Goal: Transaction & Acquisition: Purchase product/service

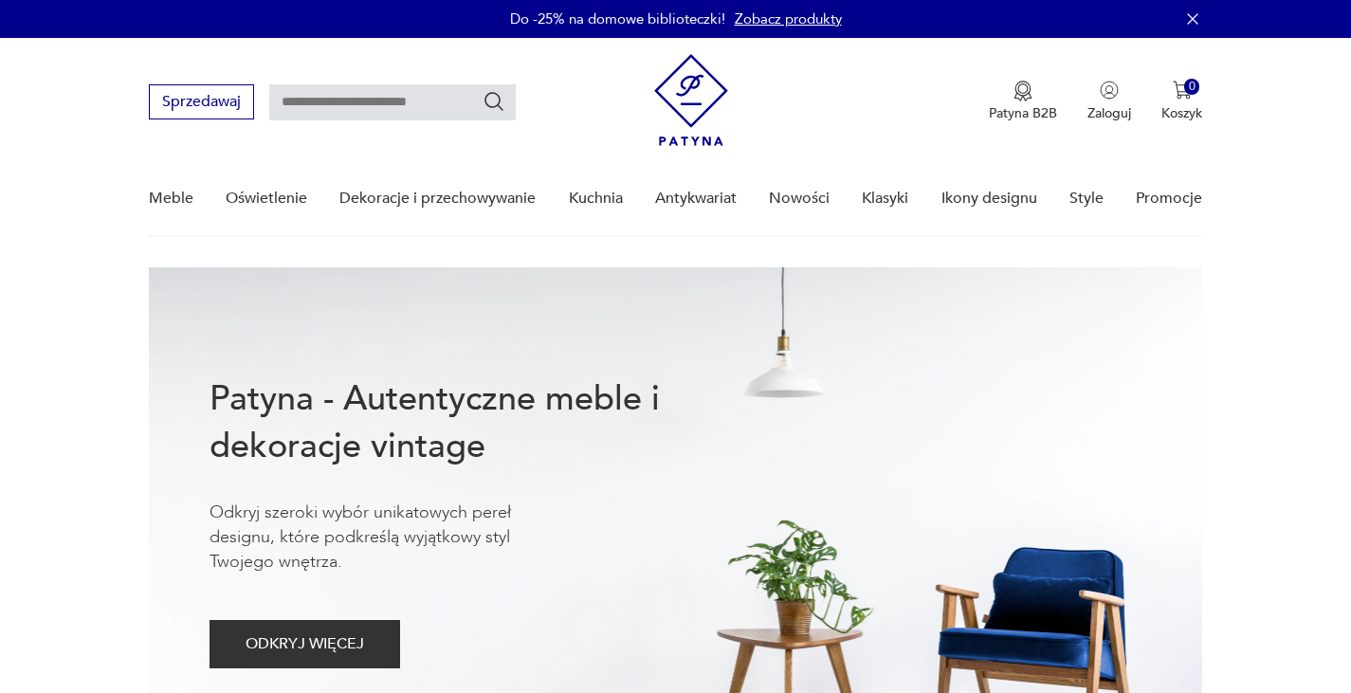
click at [457, 100] on input "text" at bounding box center [392, 102] width 247 height 36
type input "*******"
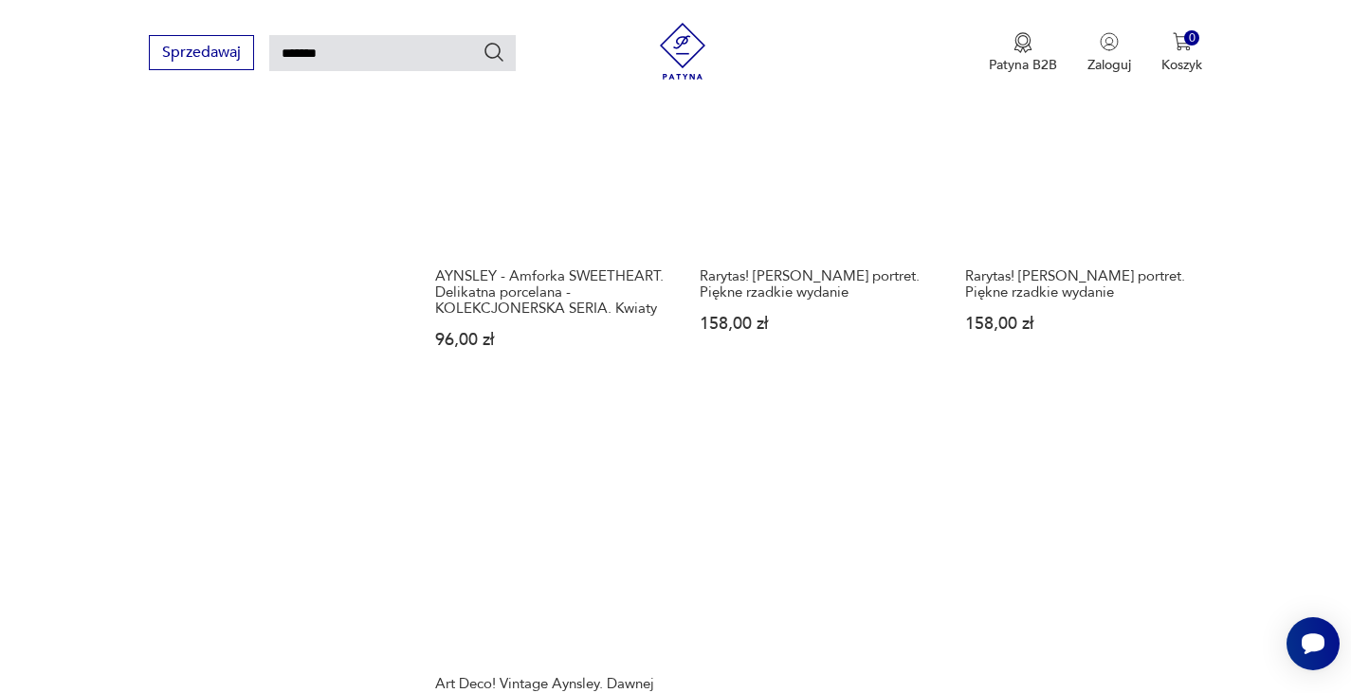
scroll to position [2533, 0]
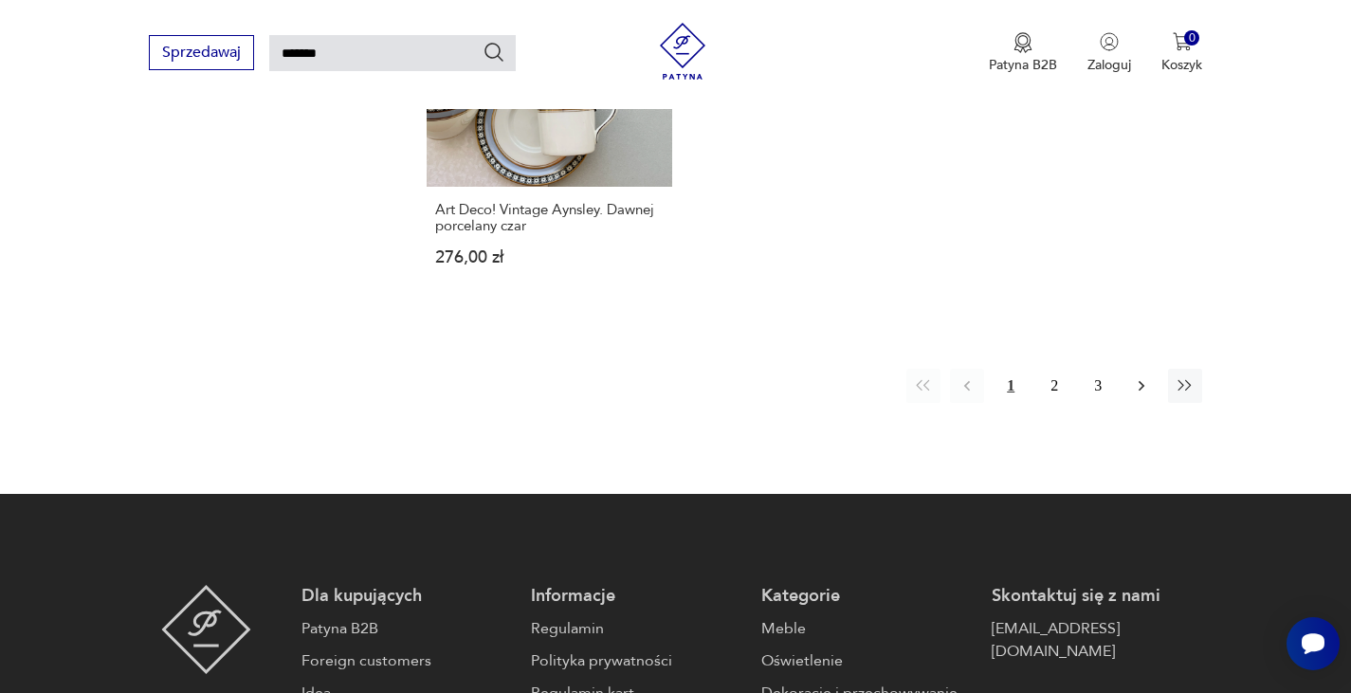
click at [1140, 384] on icon "button" at bounding box center [1141, 385] width 19 height 19
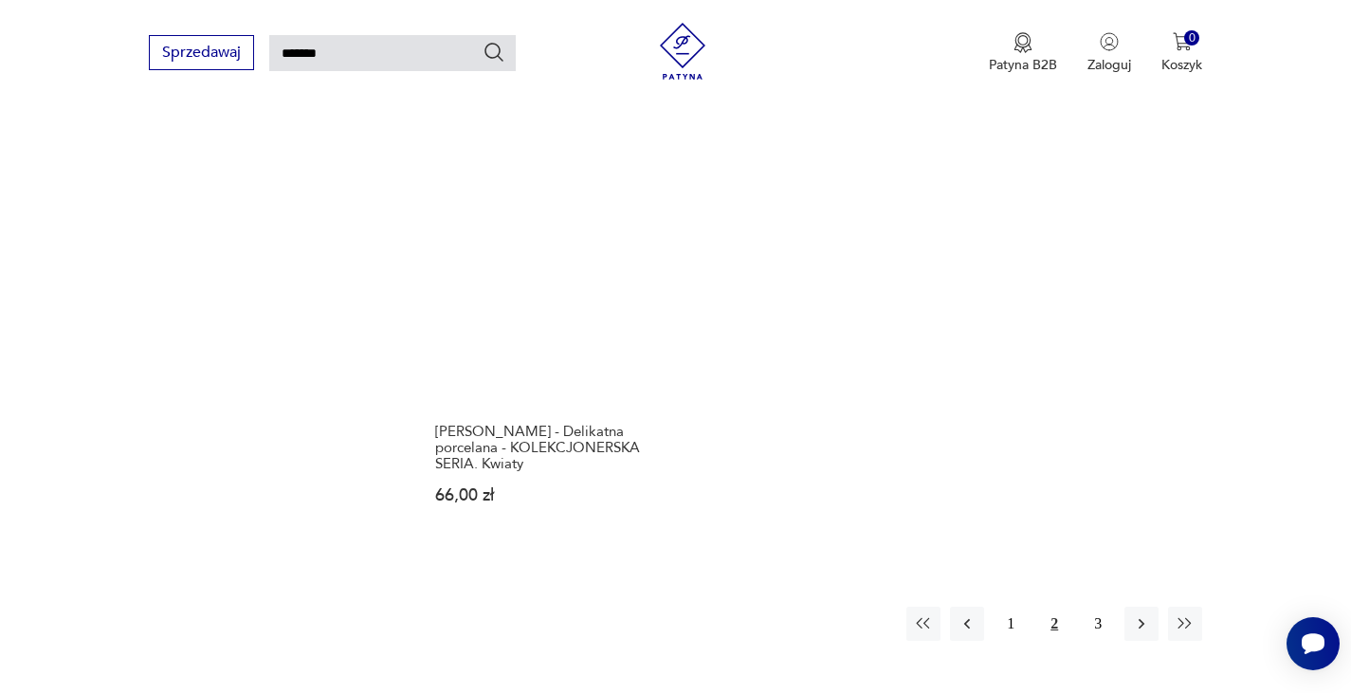
scroll to position [2628, 0]
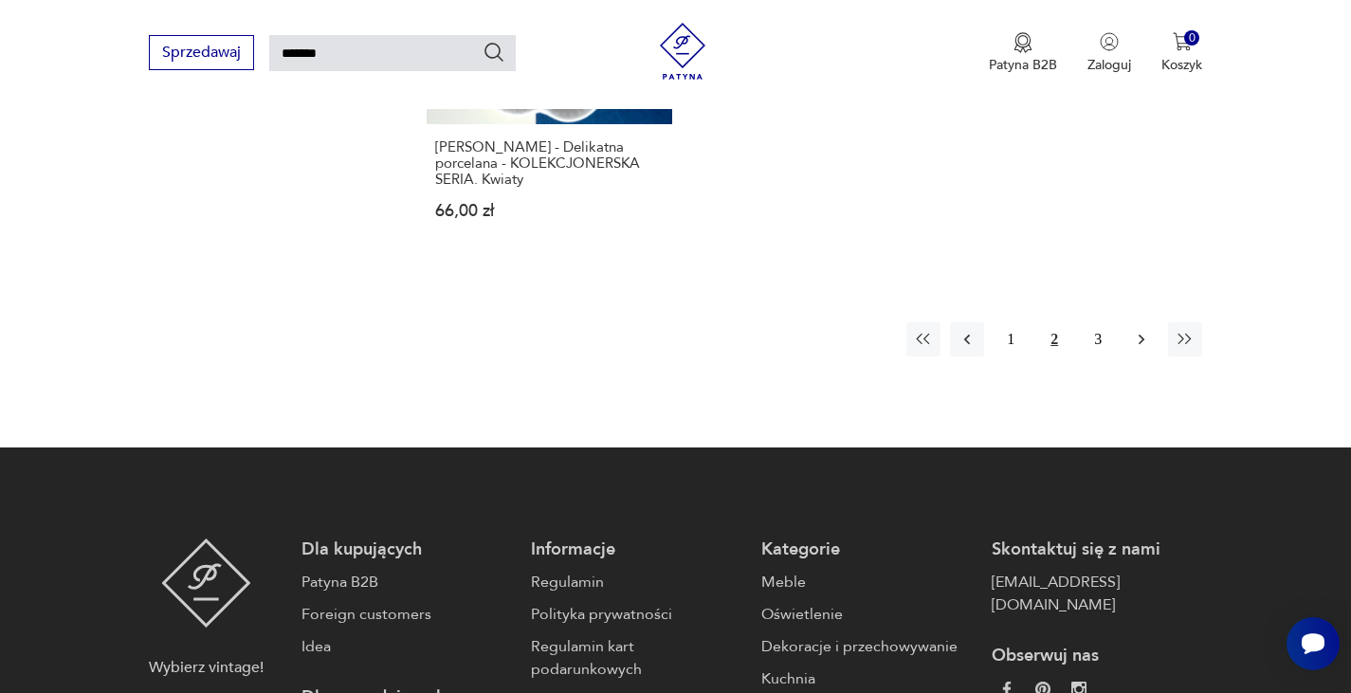
click at [1137, 348] on icon "button" at bounding box center [1141, 339] width 19 height 19
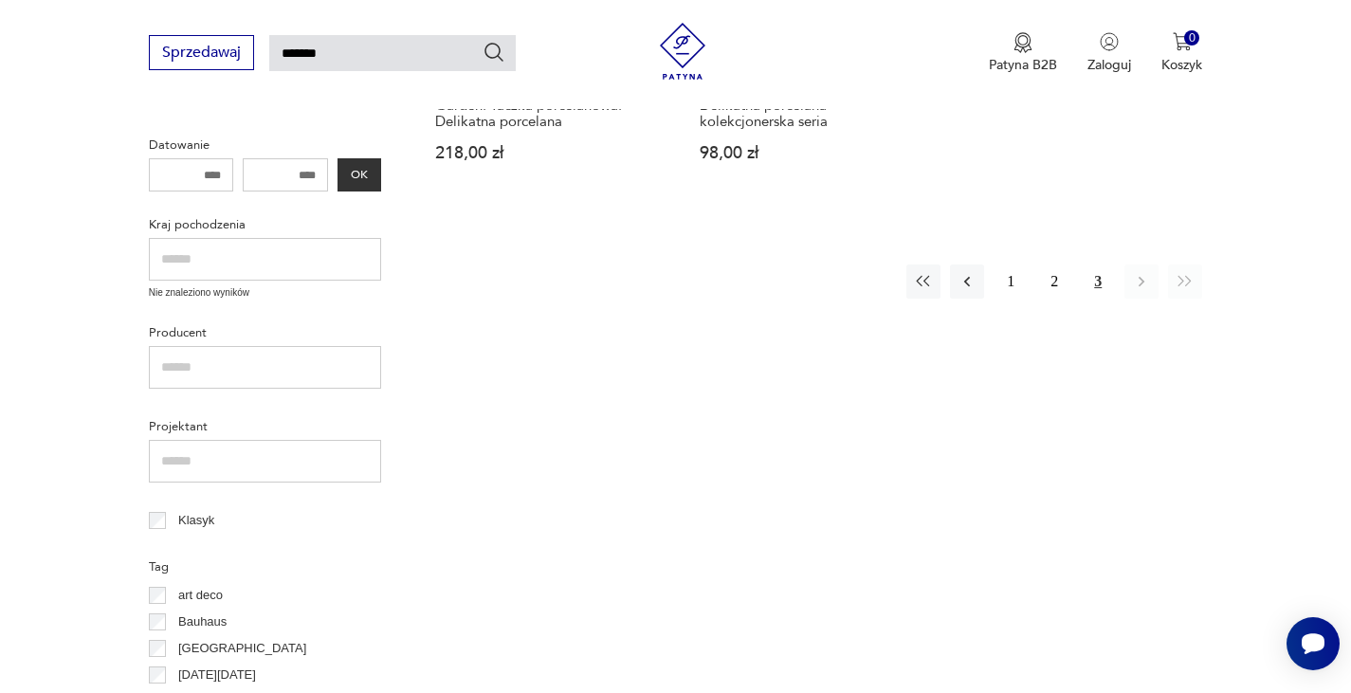
scroll to position [448, 0]
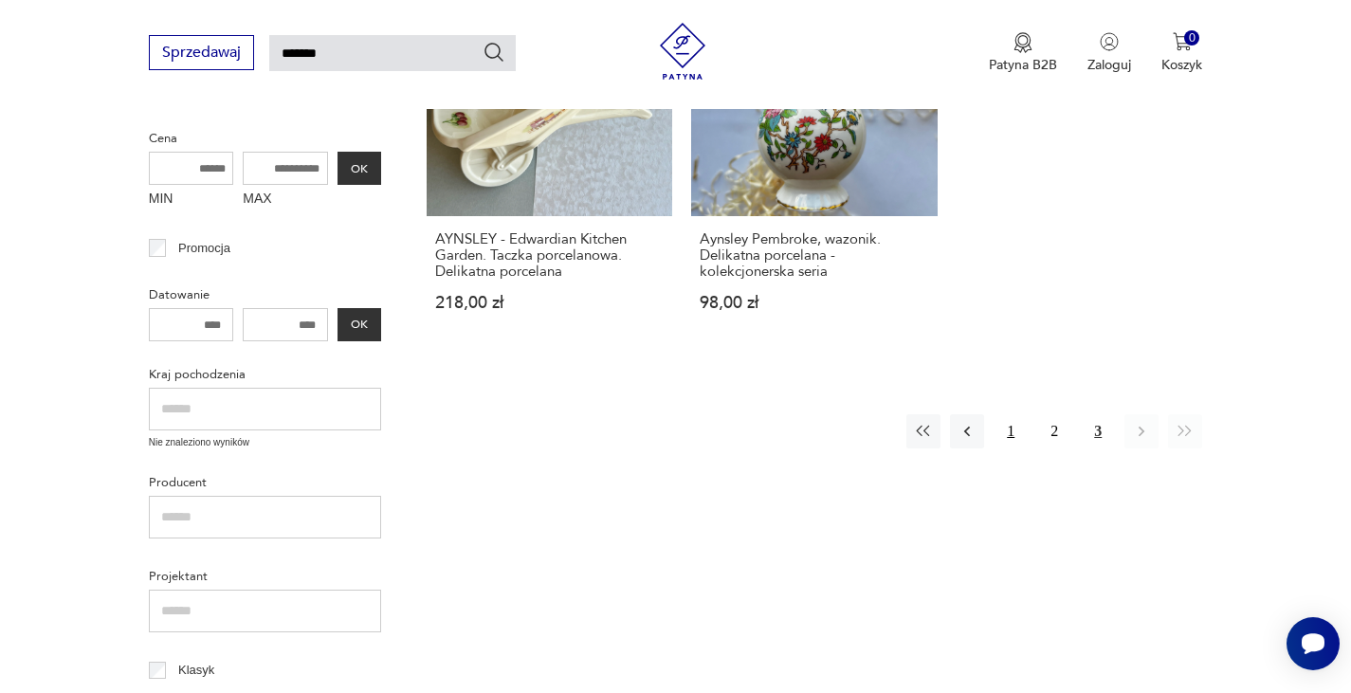
click at [1007, 427] on button "1" at bounding box center [1011, 431] width 34 height 34
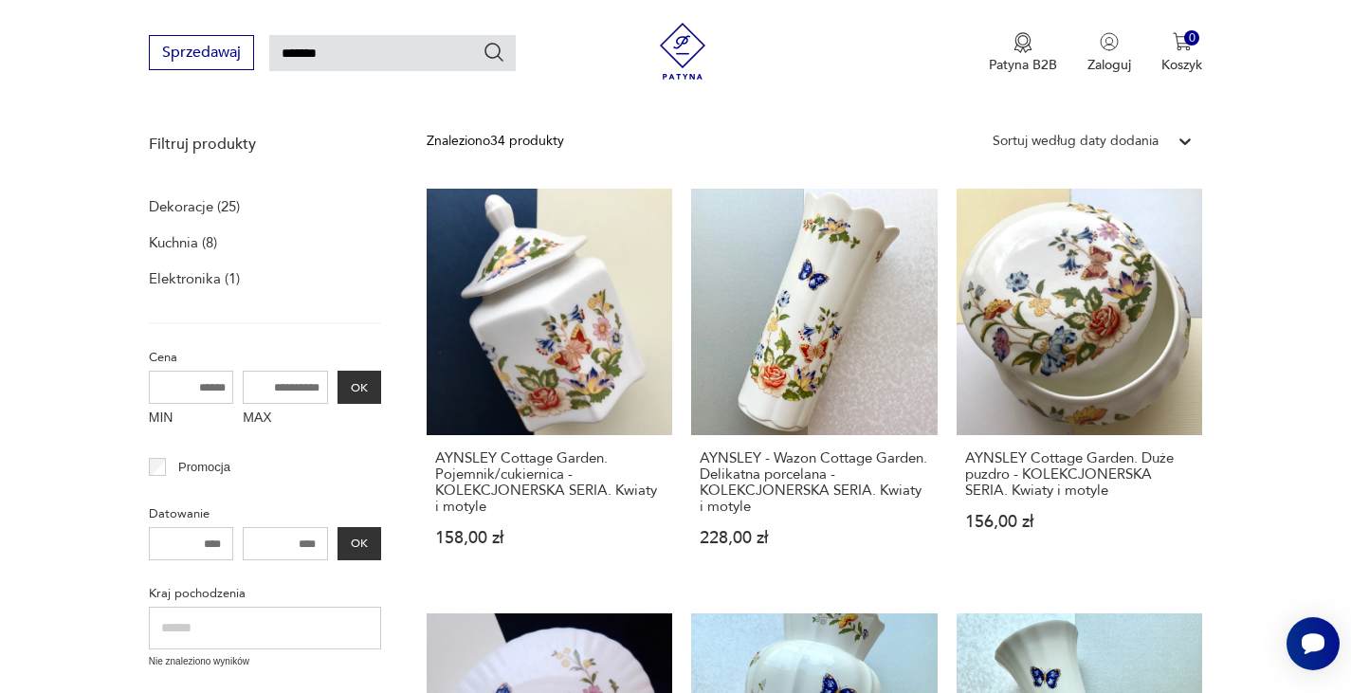
scroll to position [258, 0]
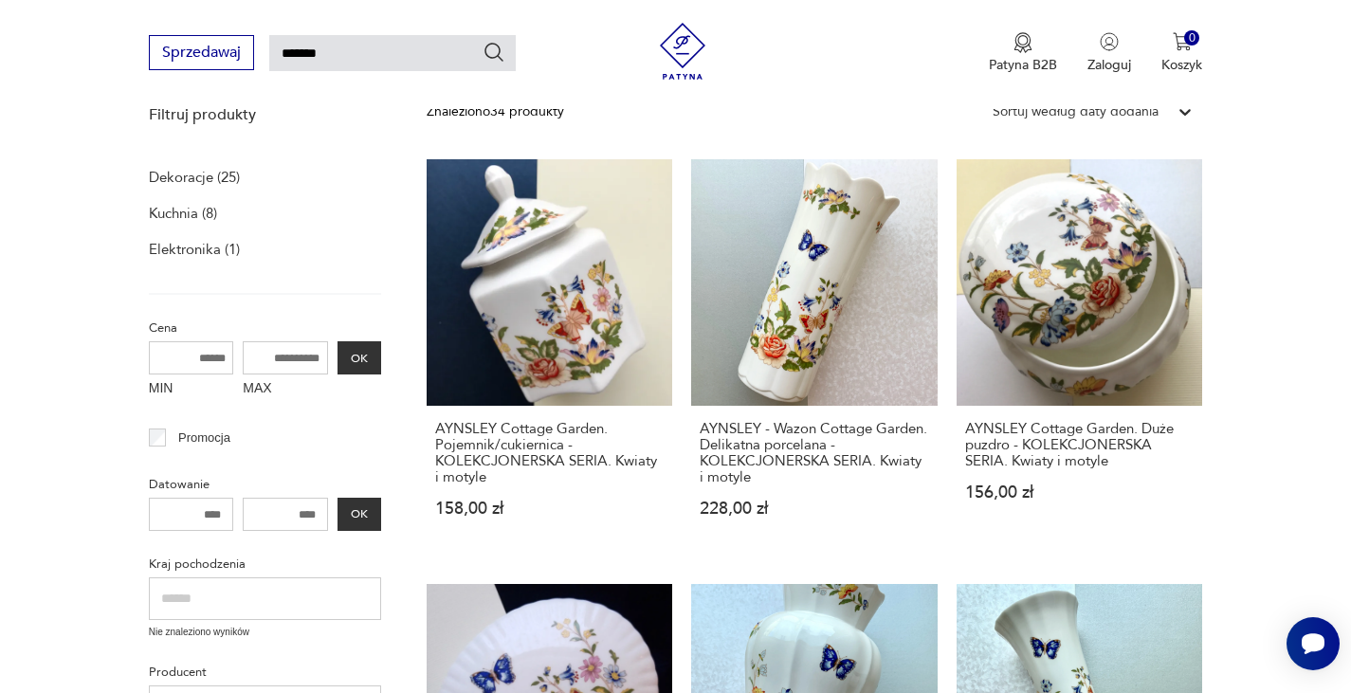
click at [536, 298] on link "AYNSLEY Cottage Garden. Pojemnik/cukiernica - KOLEKCJONERSKA SERIA. Kwiaty i mo…" at bounding box center [550, 356] width 247 height 394
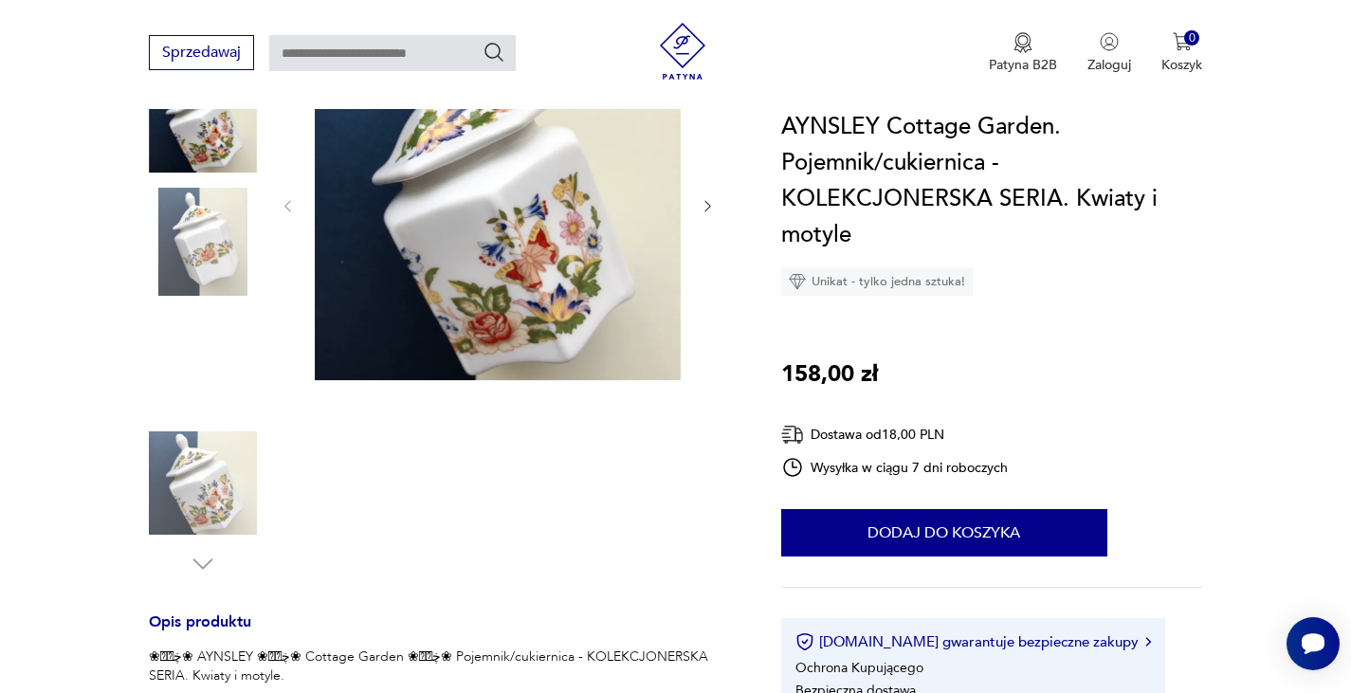
scroll to position [190, 0]
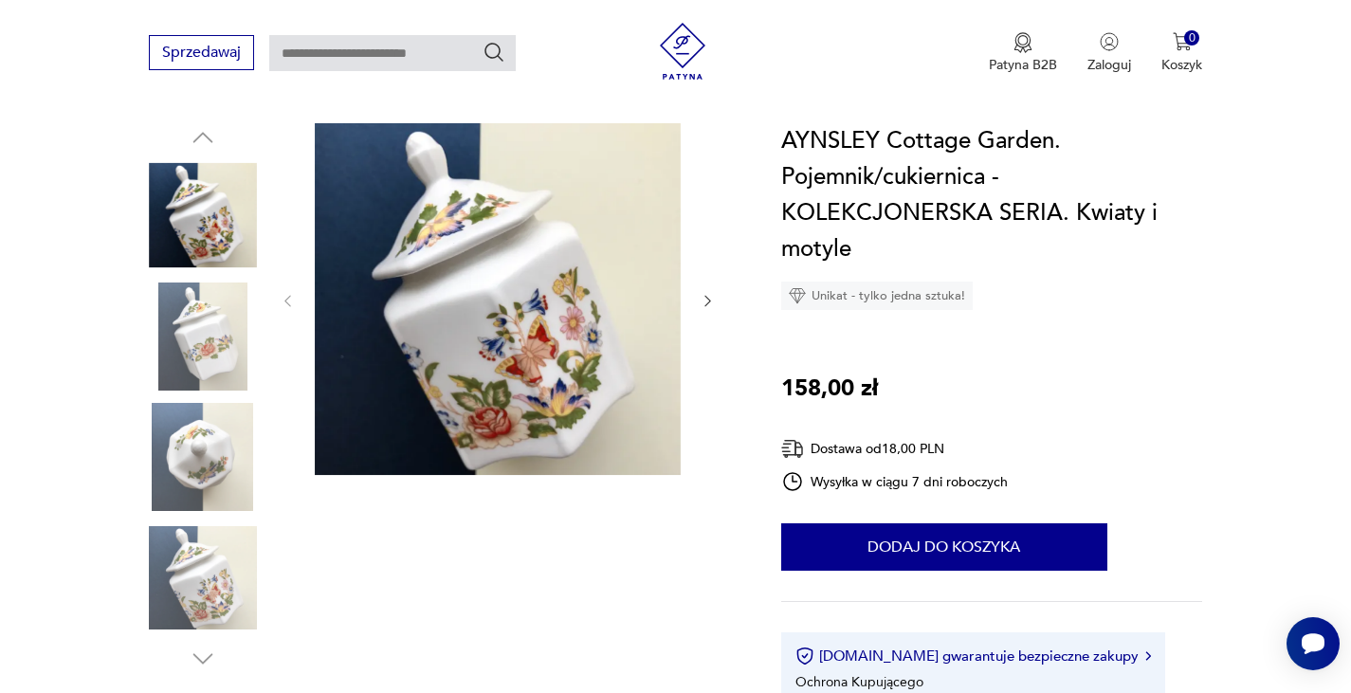
click at [194, 575] on img at bounding box center [203, 578] width 108 height 108
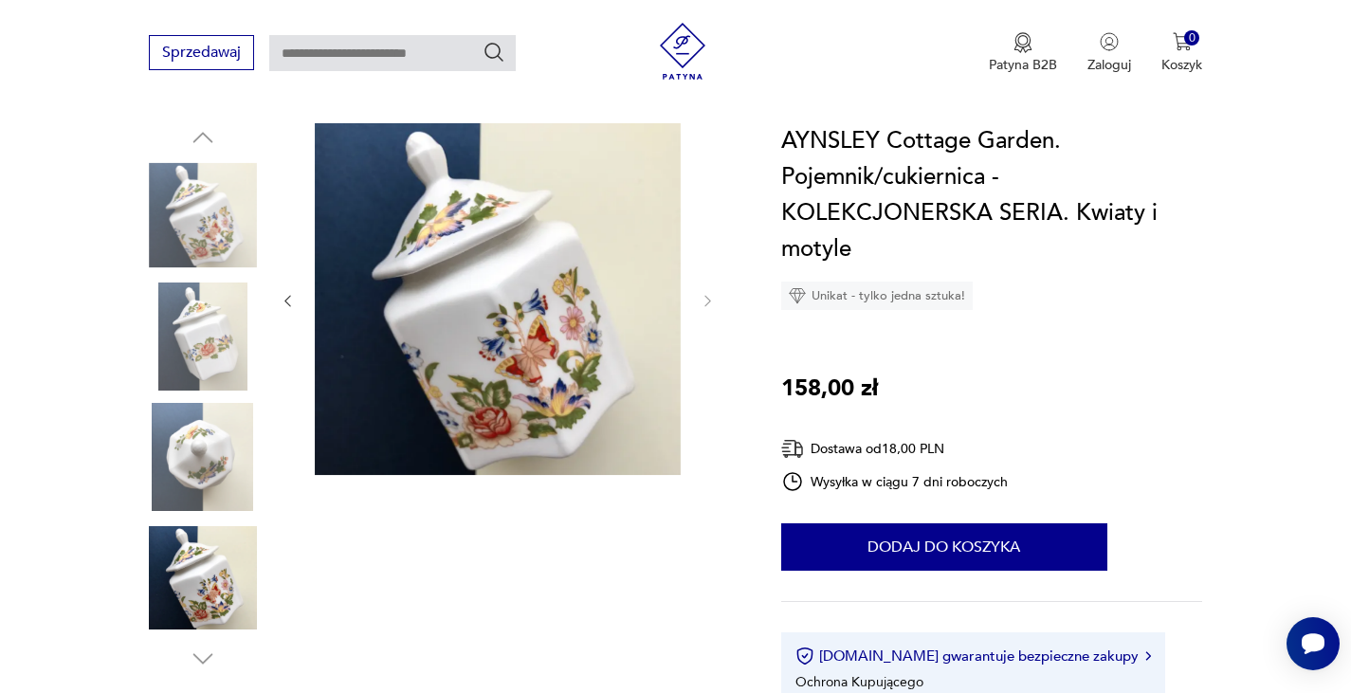
click at [520, 342] on img at bounding box center [498, 299] width 366 height 352
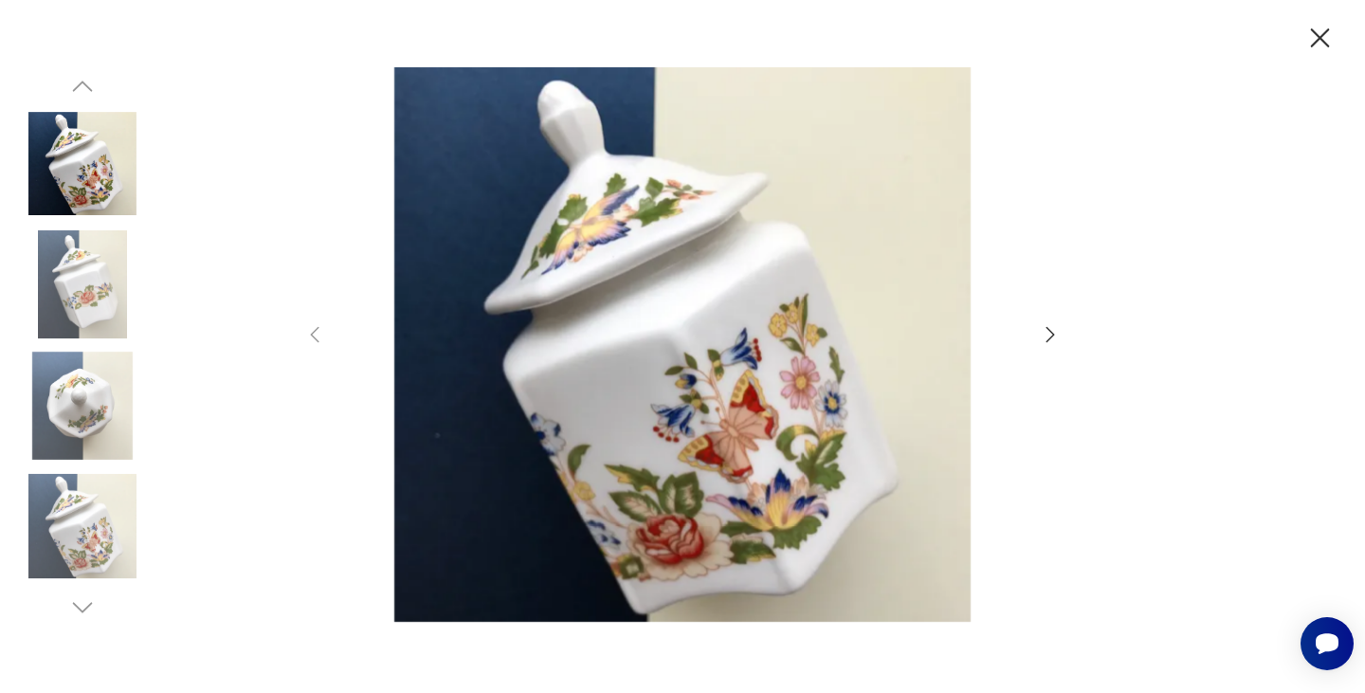
click at [743, 369] on img at bounding box center [682, 344] width 675 height 555
click at [1320, 37] on icon "button" at bounding box center [1320, 37] width 19 height 19
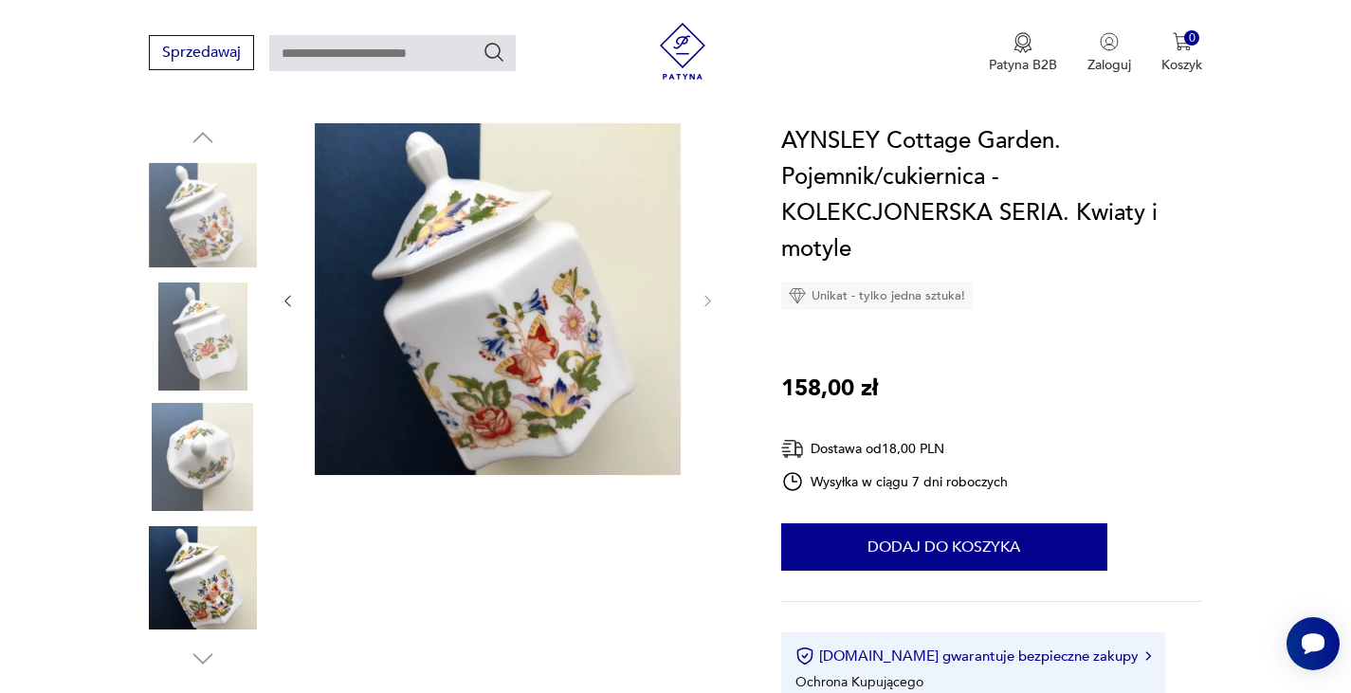
scroll to position [0, 0]
